Goal: Task Accomplishment & Management: Use online tool/utility

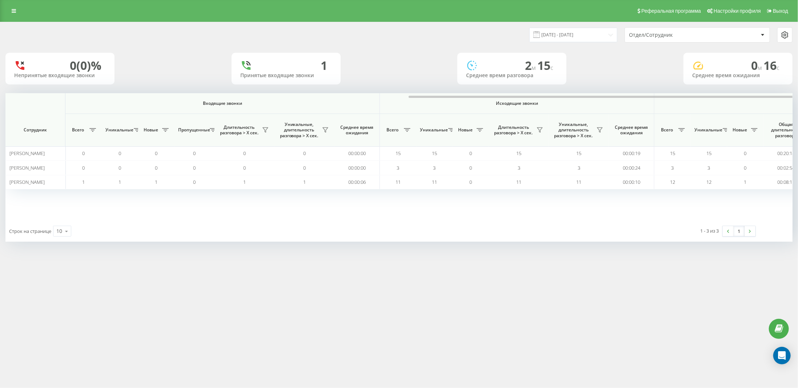
scroll to position [0, 227]
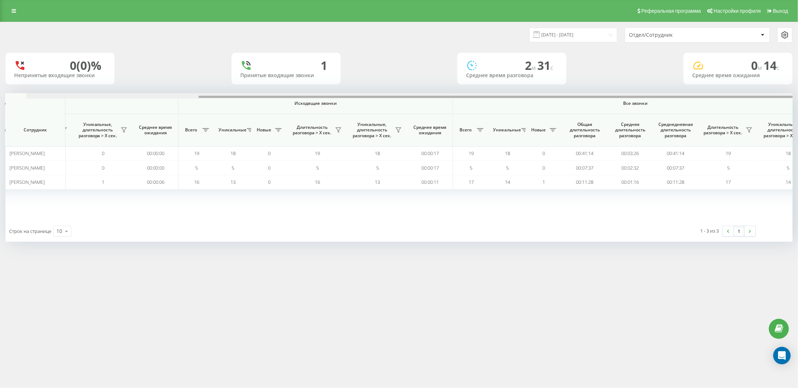
scroll to position [0, 227]
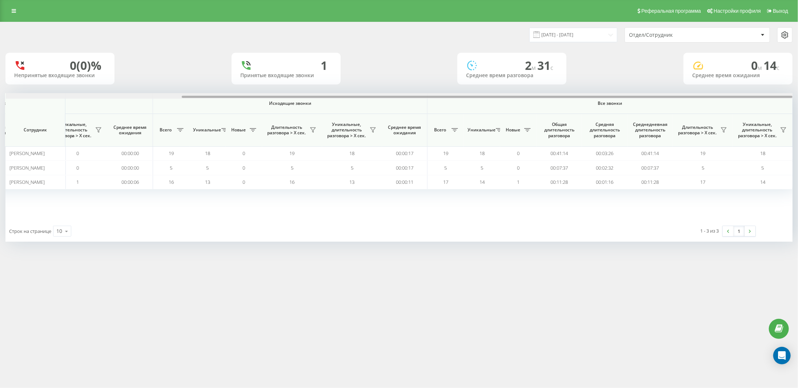
drag, startPoint x: 586, startPoint y: 96, endPoint x: 786, endPoint y: 96, distance: 199.9
click at [786, 96] on div at bounding box center [487, 97] width 611 height 2
click at [723, 129] on icon at bounding box center [724, 130] width 6 height 6
click at [679, 155] on label "более 30 секунд" at bounding box center [678, 156] width 81 height 6
radio input "true"
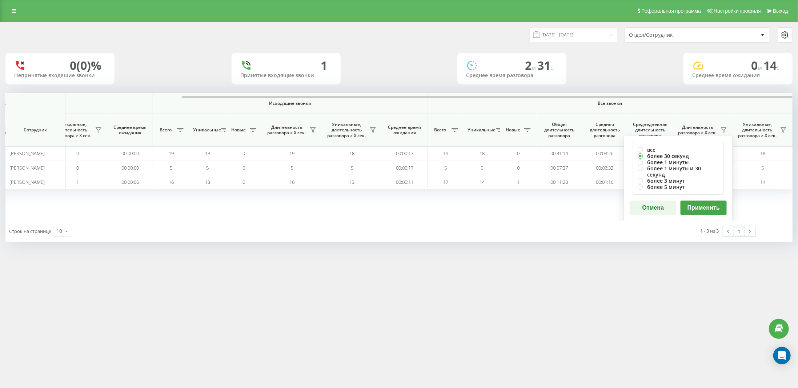
click at [708, 207] on button "Применить" at bounding box center [704, 207] width 46 height 15
drag, startPoint x: 572, startPoint y: 96, endPoint x: 778, endPoint y: 88, distance: 206.6
click at [778, 88] on div "20.08.2025 - 20.08.2025 Отдел/Сотрудник 0 (0)% Непринятые входящие звонки 1 При…" at bounding box center [398, 131] width 787 height 219
